Goal: Information Seeking & Learning: Learn about a topic

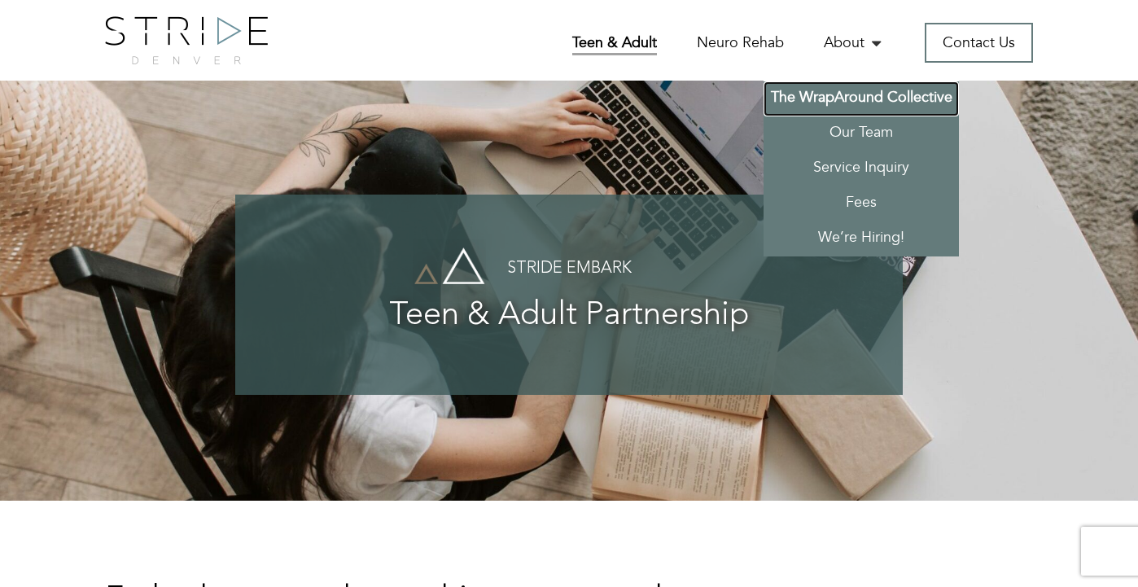
click at [946, 92] on link "The WrapAround Collective" at bounding box center [861, 98] width 195 height 35
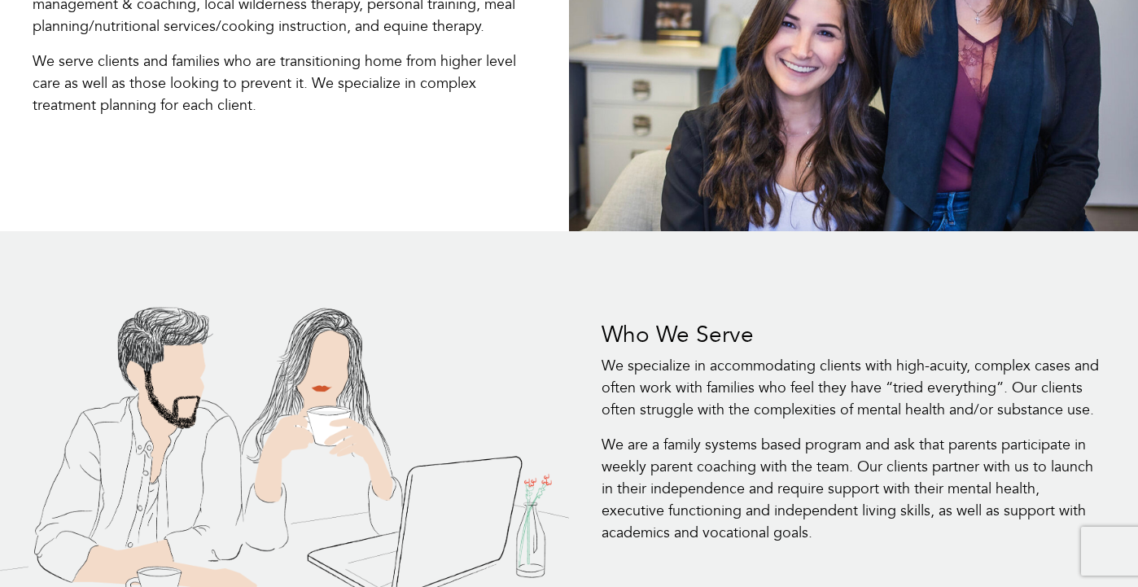
scroll to position [898, 0]
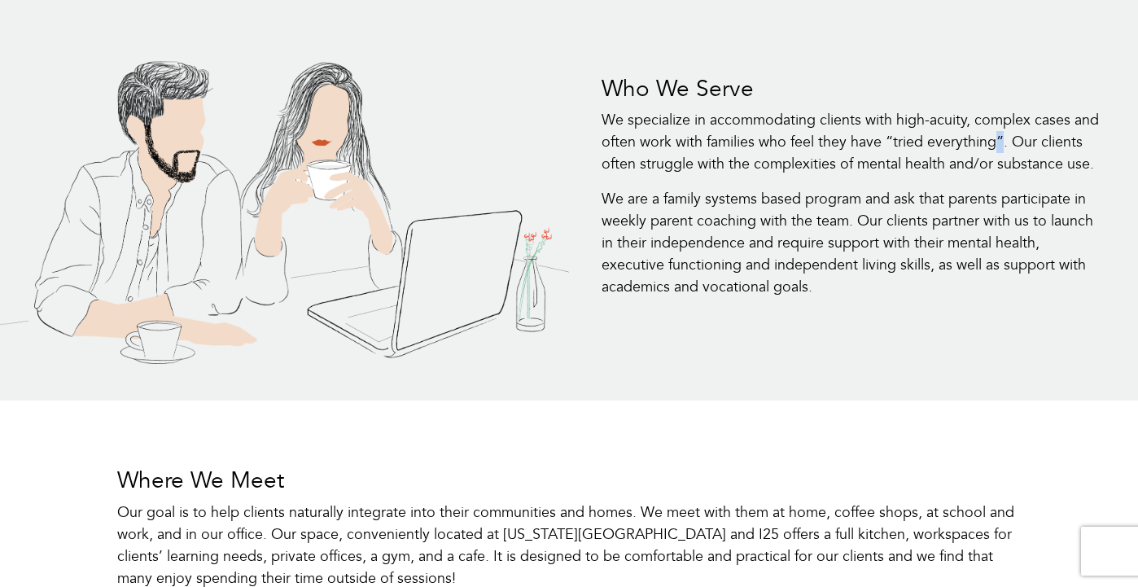
click at [999, 144] on p "We specialize in accommodating clients with high-acuity, complex cases and ofte…" at bounding box center [854, 142] width 504 height 66
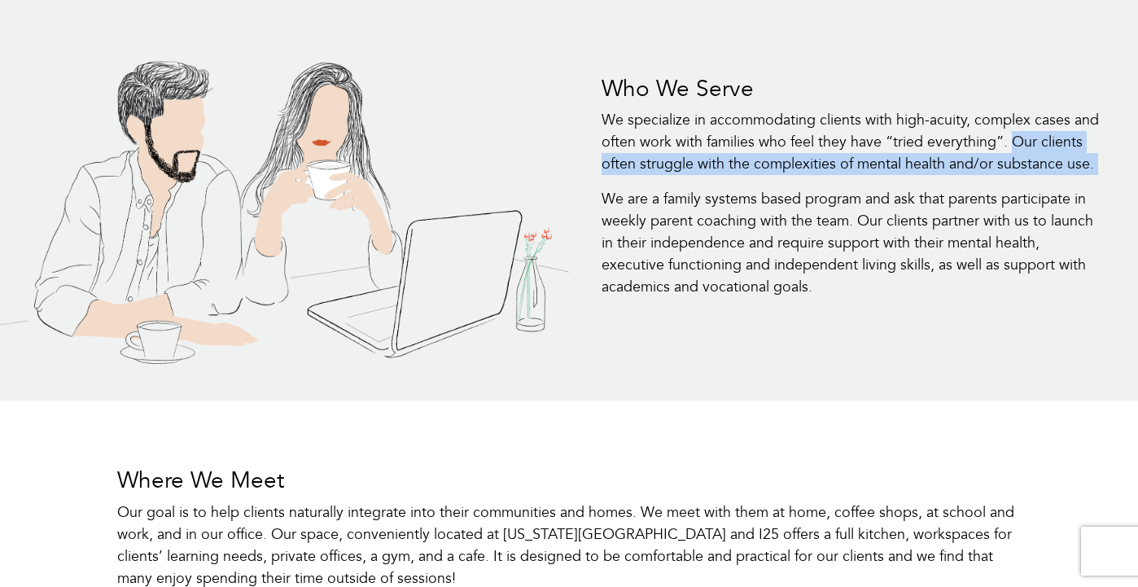
drag, startPoint x: 1071, startPoint y: 146, endPoint x: 1100, endPoint y: 178, distance: 43.3
click at [1100, 178] on div "Who We Serve We specialize in accommodating clients with high-acuity, complex c…" at bounding box center [853, 193] width 545 height 277
copy div "Our clients often struggle with the complexities of mental health and/or substa…"
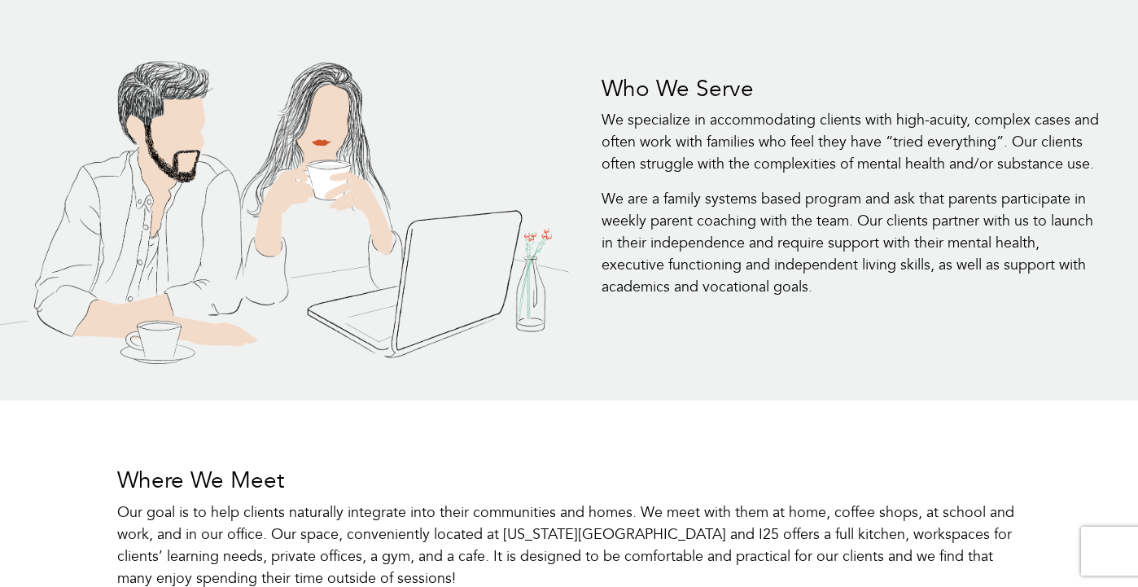
click at [790, 125] on p "We specialize in accommodating clients with high-acuity, complex cases and ofte…" at bounding box center [854, 142] width 504 height 66
click at [787, 125] on p "We specialize in accommodating clients with high-acuity, complex cases and ofte…" at bounding box center [854, 142] width 504 height 66
click at [786, 125] on p "We specialize in accommodating clients with high-acuity, complex cases and ofte…" at bounding box center [854, 142] width 504 height 66
click at [785, 127] on p "We specialize in accommodating clients with high-acuity, complex cases and ofte…" at bounding box center [854, 142] width 504 height 66
click at [782, 126] on p "We specialize in accommodating clients with high-acuity, complex cases and ofte…" at bounding box center [854, 142] width 504 height 66
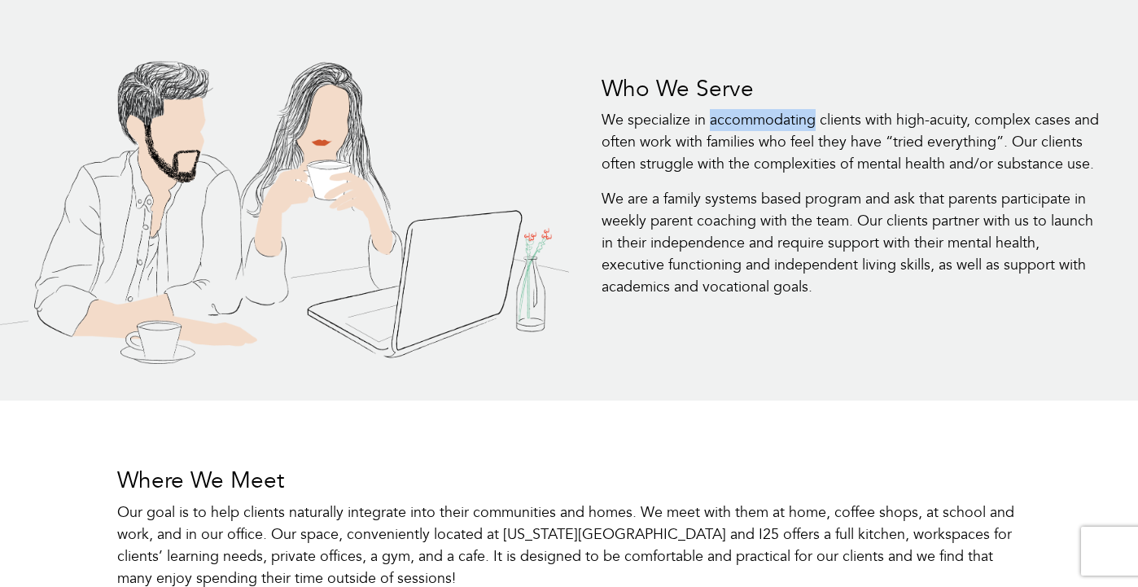
click at [782, 126] on p "We specialize in accommodating clients with high-acuity, complex cases and ofte…" at bounding box center [854, 142] width 504 height 66
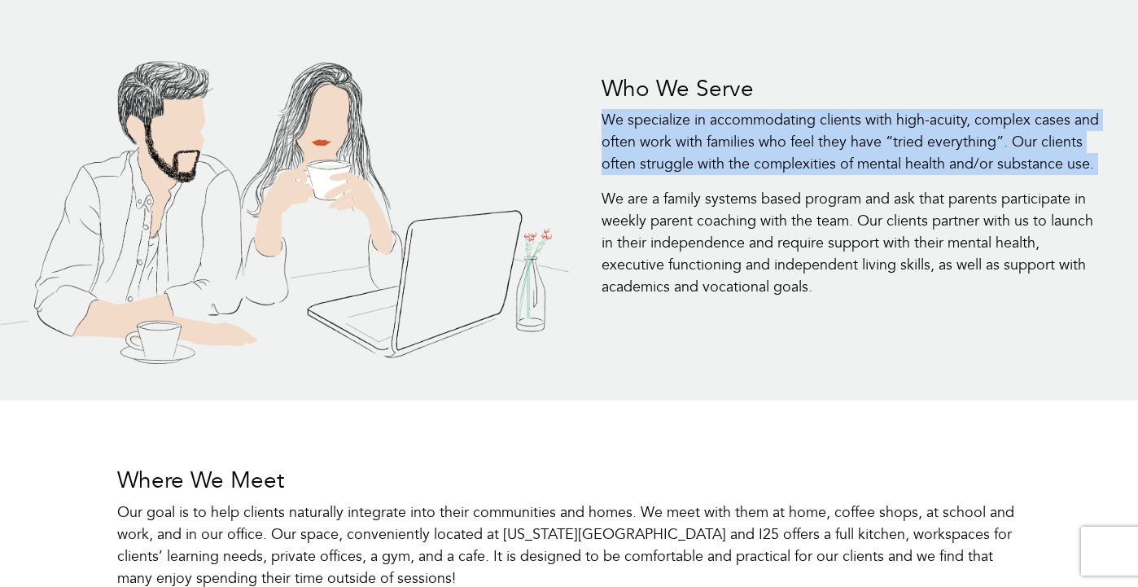
click at [782, 126] on p "We specialize in accommodating clients with high-acuity, complex cases and ofte…" at bounding box center [854, 142] width 504 height 66
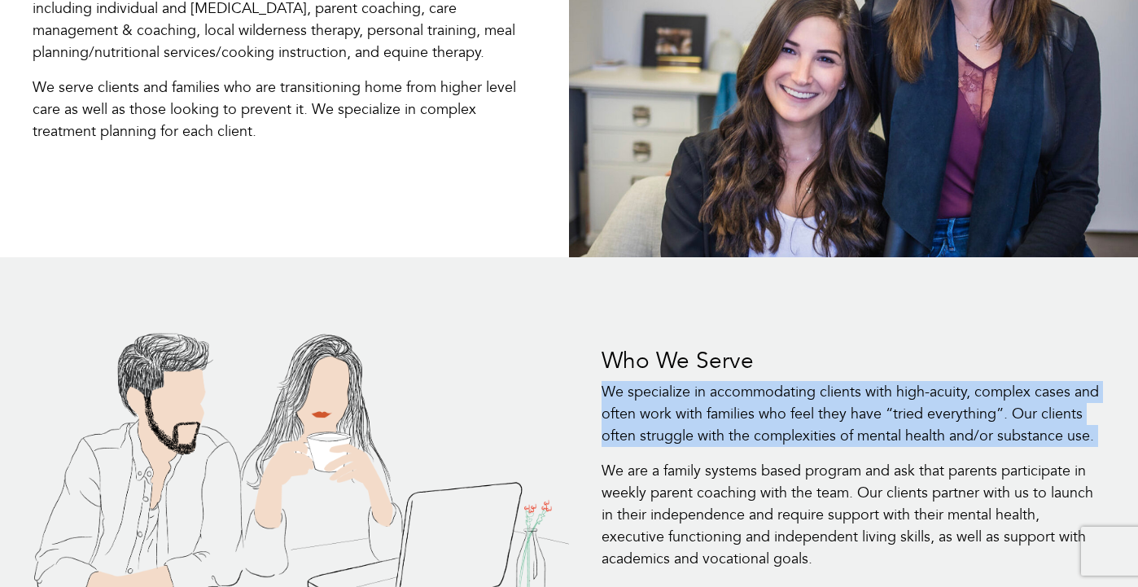
scroll to position [0, 0]
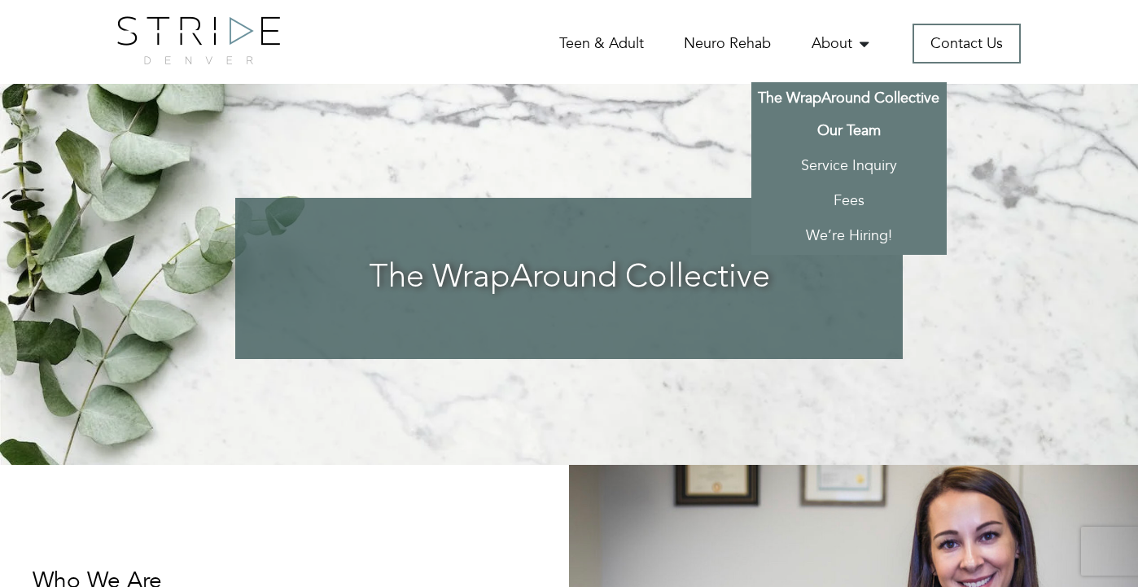
click at [868, 131] on link "Our Team" at bounding box center [848, 132] width 195 height 35
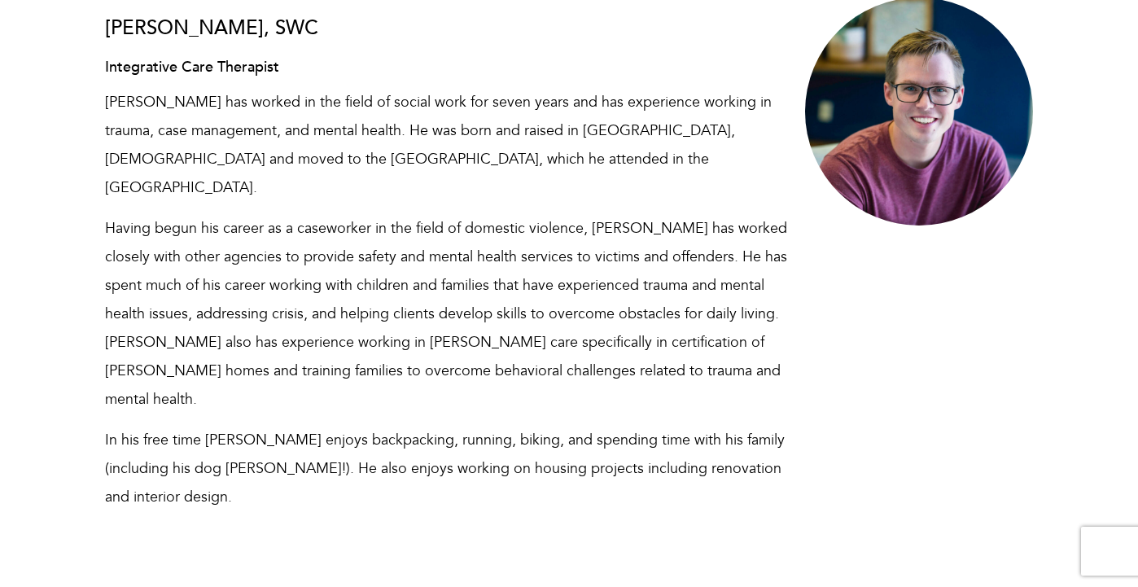
scroll to position [6654, 0]
